Goal: Communication & Community: Answer question/provide support

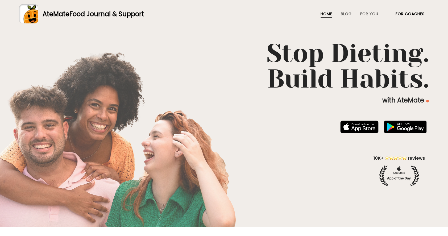
click at [396, 12] on link "For Coaches" at bounding box center [409, 14] width 29 height 4
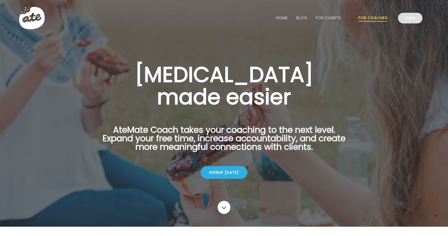
click at [411, 16] on link "Login" at bounding box center [410, 18] width 24 height 11
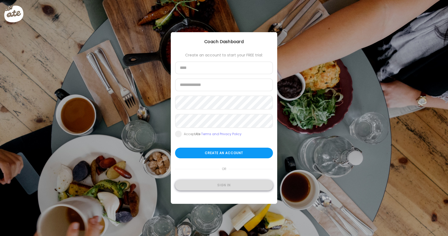
click at [197, 185] on div "Sign in" at bounding box center [224, 185] width 98 height 11
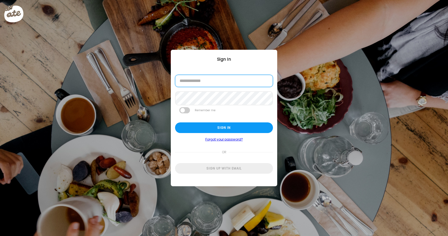
type input "**********"
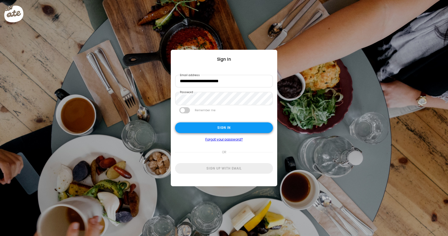
click at [219, 127] on div "Sign in" at bounding box center [224, 127] width 98 height 11
type input "**********"
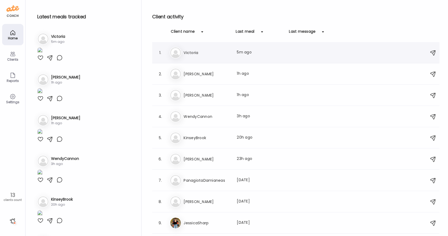
click at [182, 54] on div "Vi Victoria Last meal: 5m ago" at bounding box center [297, 53] width 254 height 12
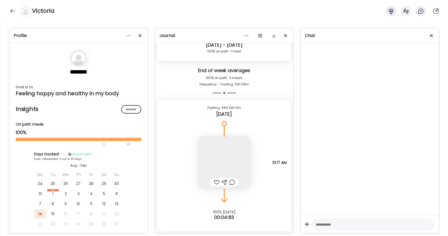
scroll to position [4089, 0]
click at [217, 182] on div at bounding box center [217, 182] width 6 height 6
click at [233, 181] on div at bounding box center [232, 182] width 6 height 6
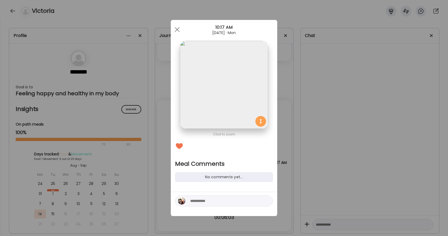
click at [215, 202] on textarea at bounding box center [226, 201] width 72 height 6
type textarea "**********"
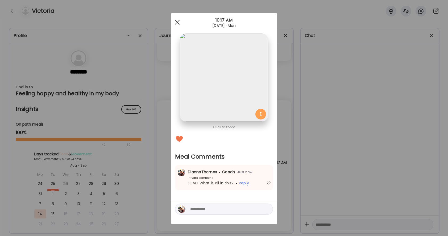
click at [179, 22] on div at bounding box center [177, 22] width 11 height 11
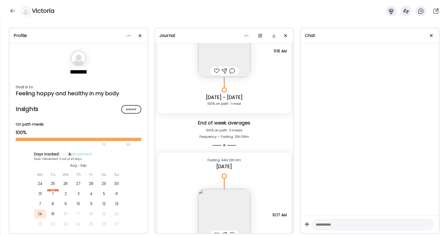
scroll to position [4057, 0]
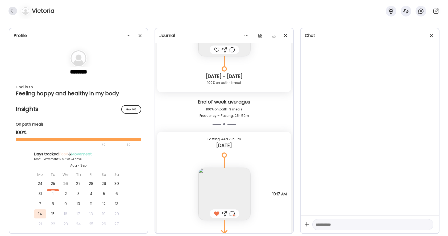
click at [11, 13] on div at bounding box center [13, 11] width 9 height 9
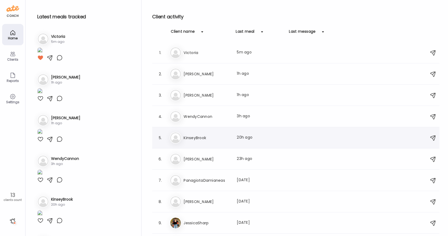
click at [201, 134] on div "Ki KinseyBrook Last meal: 20h ago" at bounding box center [297, 138] width 254 height 12
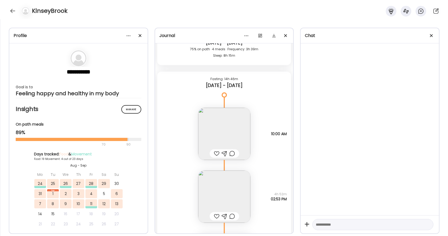
scroll to position [10558, 0]
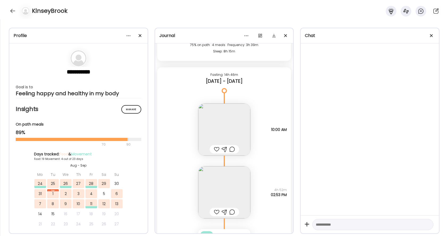
click at [222, 128] on img at bounding box center [224, 129] width 52 height 52
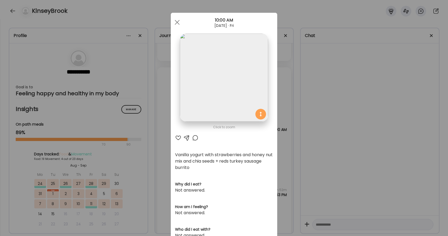
click at [194, 139] on div at bounding box center [195, 138] width 6 height 6
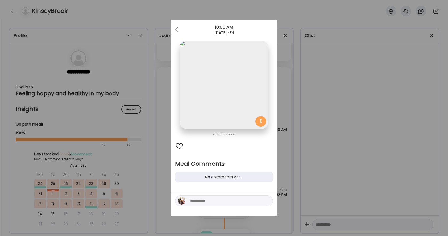
click at [206, 201] on textarea at bounding box center [226, 201] width 72 height 6
click at [177, 28] on span at bounding box center [176, 28] width 3 height 3
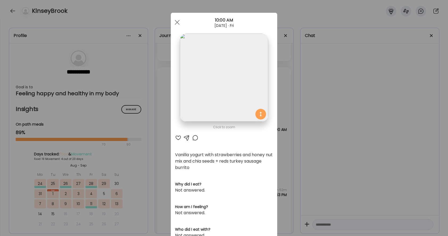
click at [228, 89] on img at bounding box center [224, 78] width 88 height 88
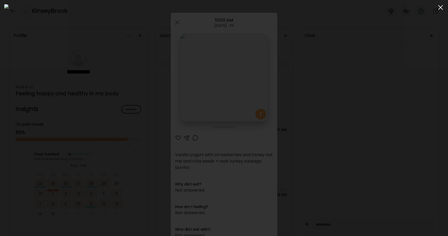
click at [440, 8] on div at bounding box center [440, 7] width 11 height 11
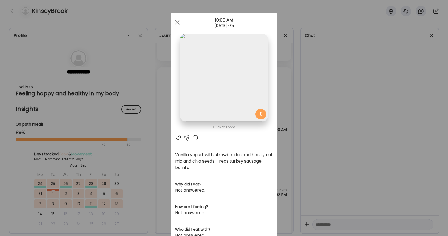
click at [176, 137] on div at bounding box center [178, 138] width 6 height 6
click at [195, 138] on div at bounding box center [195, 138] width 6 height 6
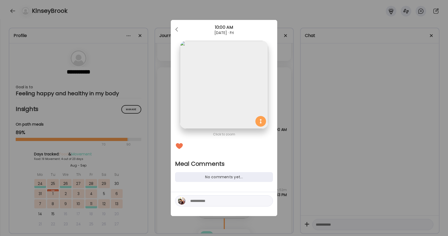
click at [206, 198] on textarea at bounding box center [226, 201] width 72 height 6
type textarea "**********"
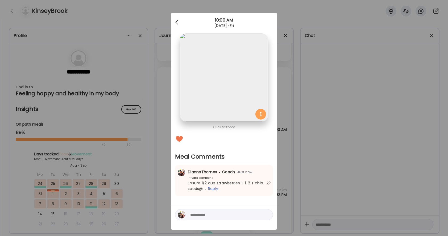
click at [181, 19] on div at bounding box center [177, 22] width 11 height 11
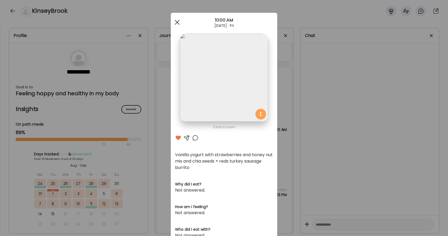
click at [178, 19] on div at bounding box center [177, 22] width 11 height 11
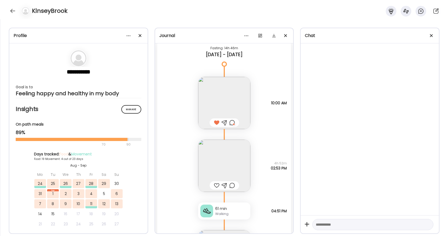
scroll to position [10592, 0]
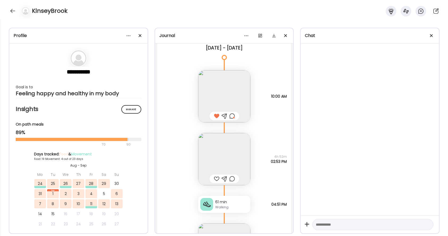
click at [226, 160] on img at bounding box center [224, 159] width 52 height 52
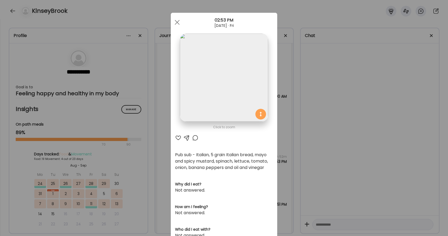
click at [177, 138] on div at bounding box center [178, 138] width 6 height 6
click at [195, 138] on div at bounding box center [195, 138] width 6 height 6
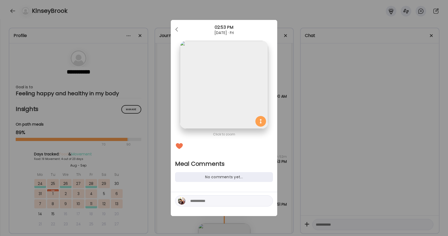
click at [208, 201] on textarea at bounding box center [226, 201] width 72 height 6
type textarea "**********"
click at [265, 200] on div at bounding box center [266, 200] width 7 height 7
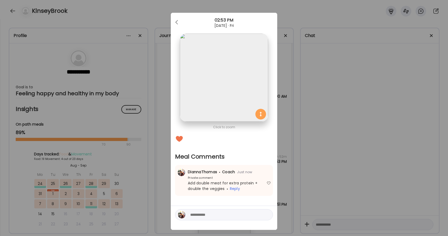
click at [243, 213] on textarea at bounding box center [226, 214] width 72 height 6
type textarea "*"
type textarea "**********"
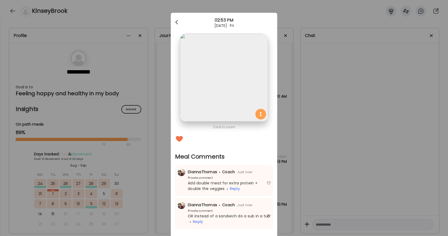
click at [178, 19] on div at bounding box center [177, 22] width 11 height 11
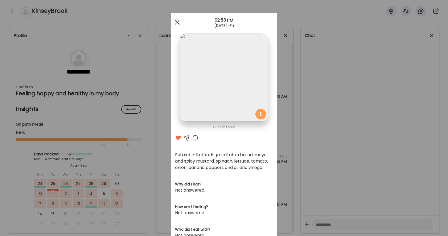
click at [177, 22] on div at bounding box center [177, 22] width 11 height 11
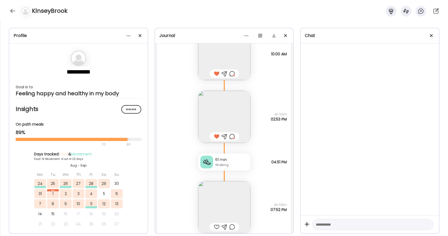
scroll to position [10679, 0]
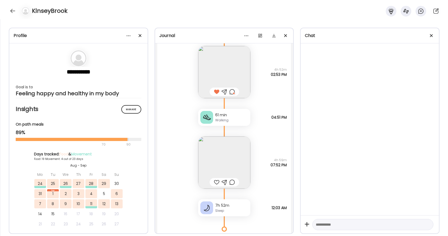
click at [231, 158] on img at bounding box center [224, 162] width 52 height 52
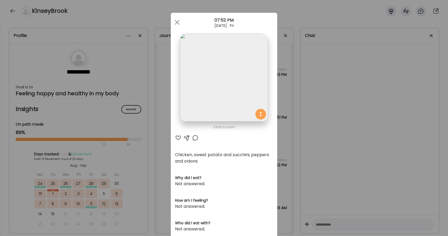
click at [178, 136] on div at bounding box center [178, 138] width 6 height 6
click at [193, 139] on div at bounding box center [195, 138] width 6 height 6
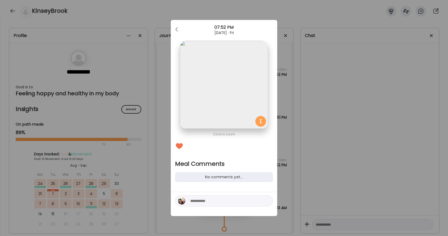
click at [203, 198] on textarea at bounding box center [226, 201] width 72 height 6
type textarea "**********"
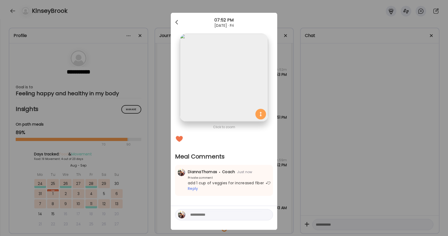
click at [176, 27] on div at bounding box center [177, 22] width 11 height 11
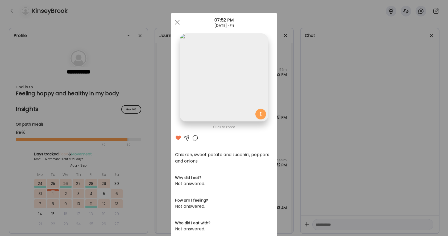
click at [176, 27] on div at bounding box center [177, 22] width 11 height 11
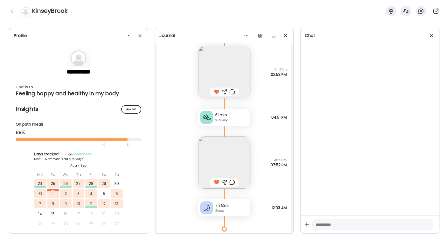
scroll to position [10678, 0]
click at [222, 118] on div "Walking" at bounding box center [231, 120] width 33 height 5
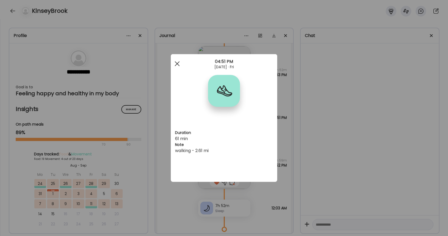
click at [177, 64] on div at bounding box center [177, 64] width 11 height 11
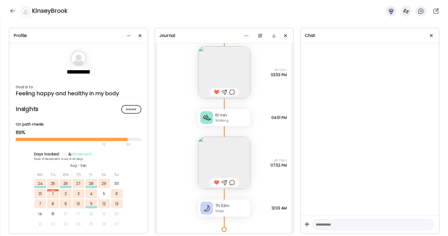
click at [234, 90] on div at bounding box center [232, 92] width 6 height 6
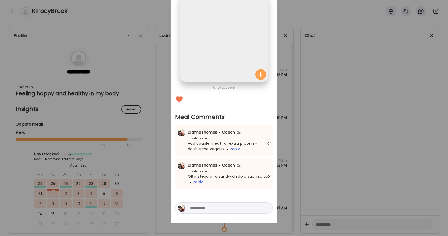
scroll to position [40, 0]
click at [197, 208] on textarea at bounding box center [226, 208] width 72 height 6
type textarea "**********"
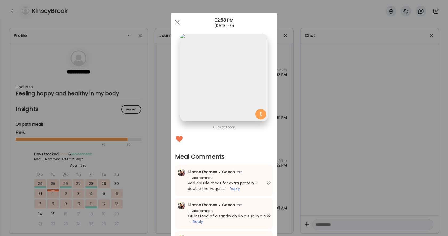
scroll to position [0, 0]
click at [177, 25] on div at bounding box center [177, 22] width 11 height 11
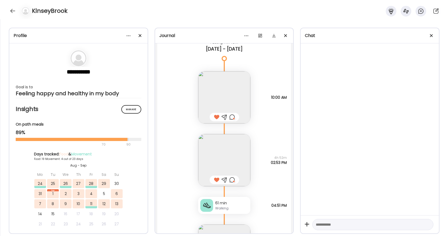
scroll to position [10593, 0]
